Goal: Information Seeking & Learning: Find specific fact

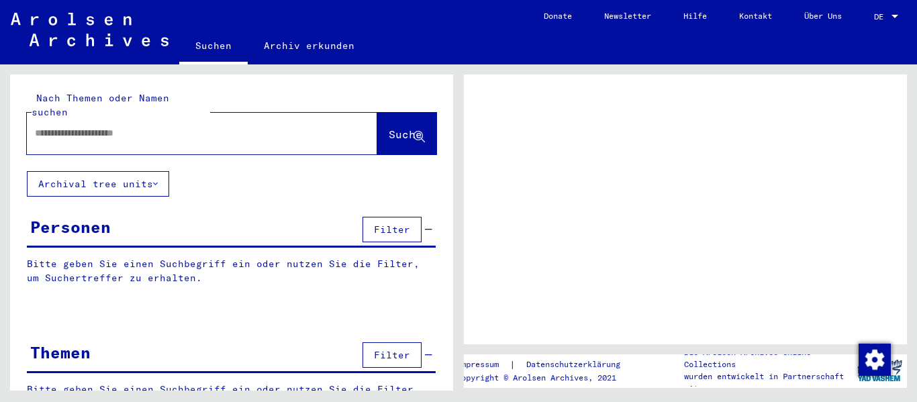
click at [183, 126] on input "text" at bounding box center [190, 133] width 310 height 14
type input "**********"
click at [408, 113] on button "Suche" at bounding box center [406, 134] width 59 height 42
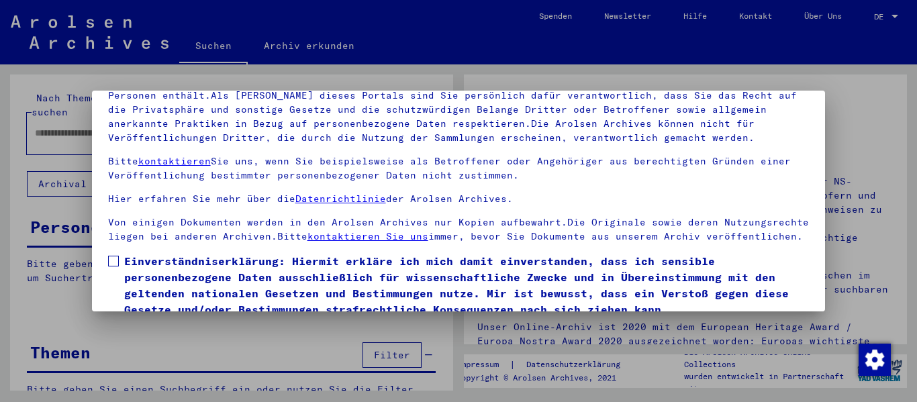
scroll to position [107, 0]
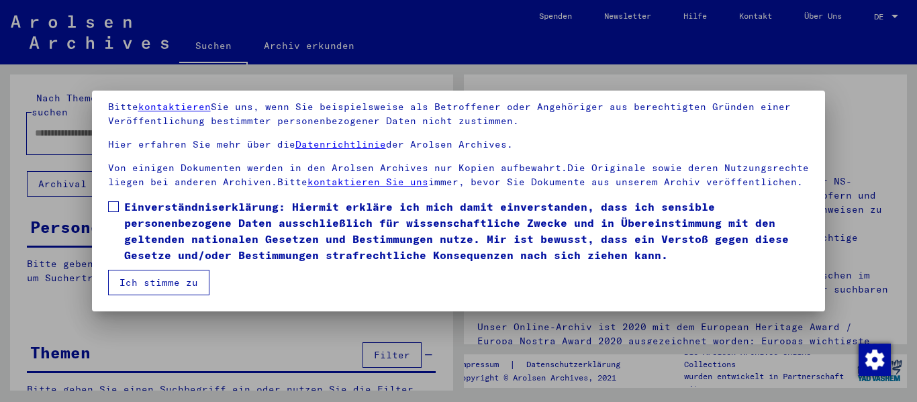
click at [150, 271] on button "Ich stimme zu" at bounding box center [158, 283] width 101 height 26
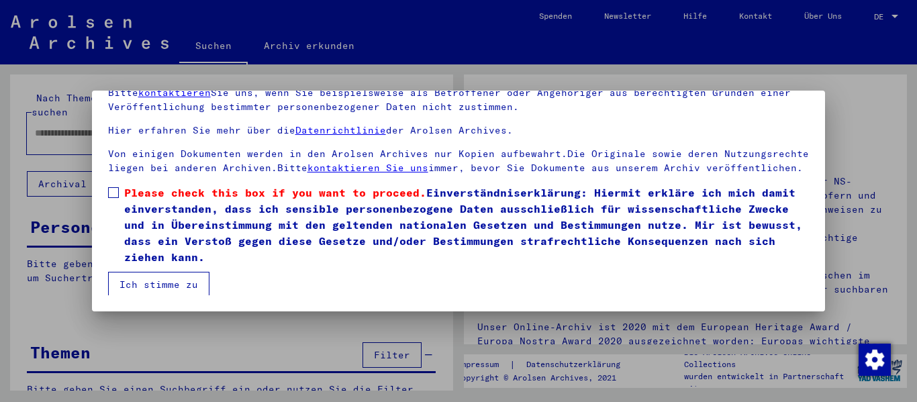
click at [116, 198] on span at bounding box center [113, 192] width 11 height 11
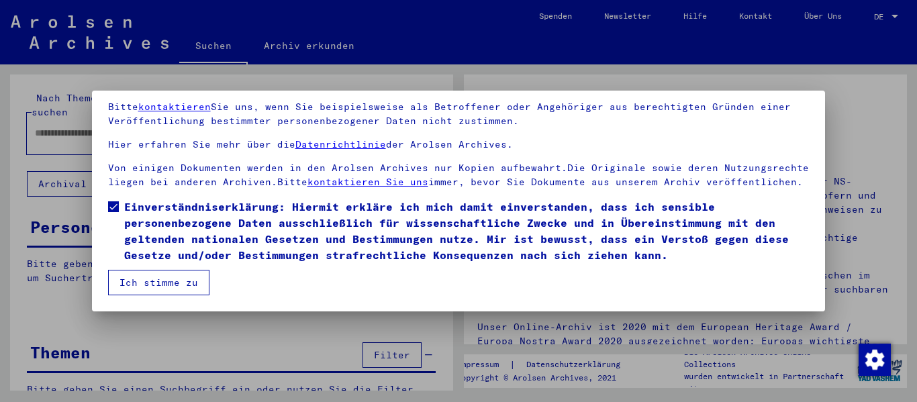
click at [140, 279] on button "Ich stimme zu" at bounding box center [158, 283] width 101 height 26
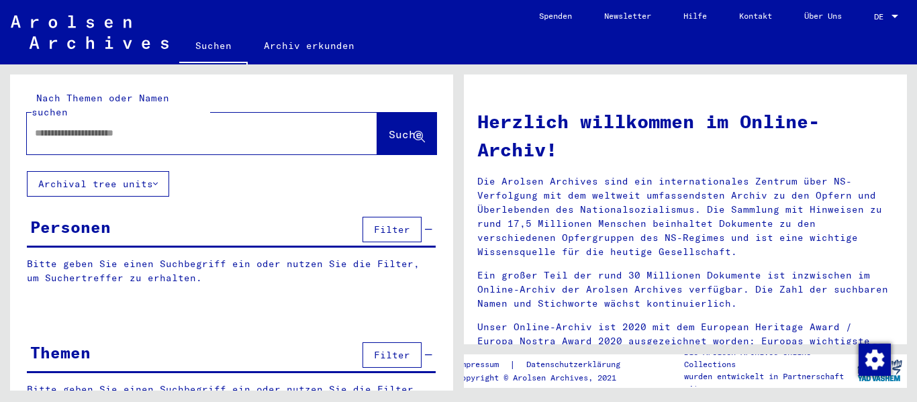
click at [145, 126] on input "text" at bounding box center [186, 133] width 302 height 14
type input "**********"
click at [414, 132] on icon at bounding box center [419, 137] width 11 height 11
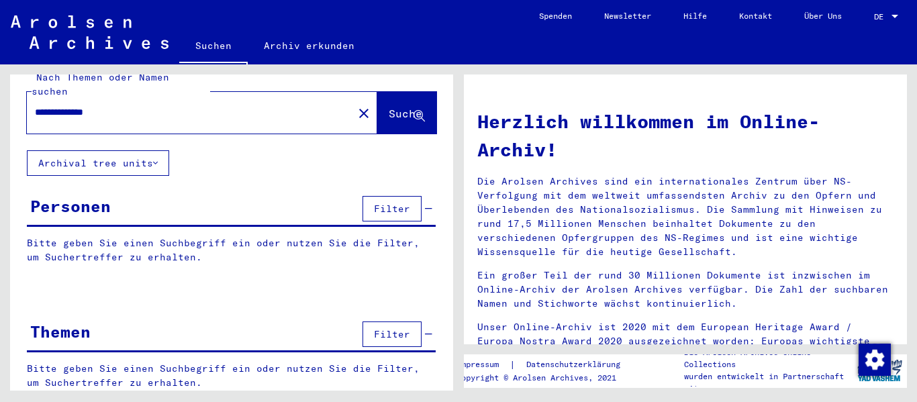
scroll to position [30, 0]
